Goal: Find contact information: Find contact information

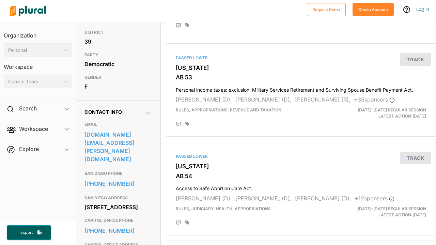
scroll to position [136, 0]
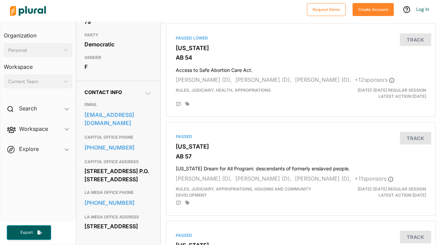
scroll to position [158, 0]
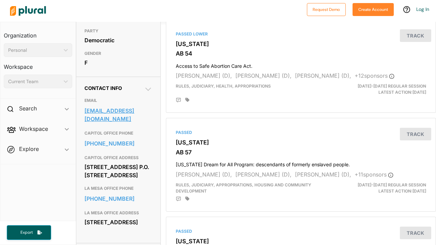
drag, startPoint x: 83, startPoint y: 134, endPoint x: 99, endPoint y: 150, distance: 22.2
click at [99, 150] on div "Contact Info EMAIL [EMAIL_ADDRESS][DOMAIN_NAME] CAPITOL OFFICE PHONE [PHONE_NUM…" at bounding box center [118, 160] width 84 height 166
copy link "[EMAIL_ADDRESS][DOMAIN_NAME]"
click at [133, 116] on div "EMAIL [EMAIL_ADDRESS][DOMAIN_NAME] CAPITOL OFFICE PHONE [PHONE_NUMBER] CAPITOL …" at bounding box center [118, 163] width 68 height 144
